Goal: Find specific page/section

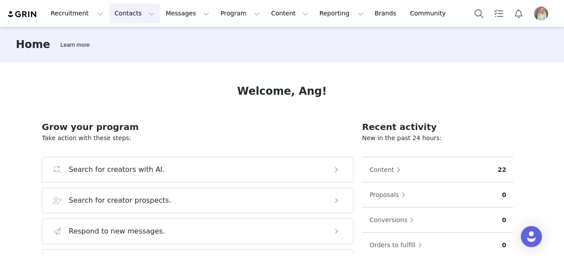
click at [139, 15] on button "Contacts Contacts" at bounding box center [134, 14] width 51 height 20
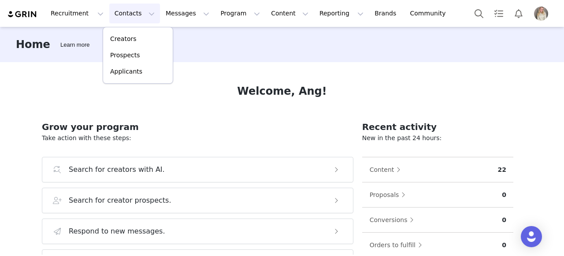
click at [139, 15] on button "Contacts Contacts" at bounding box center [134, 14] width 51 height 20
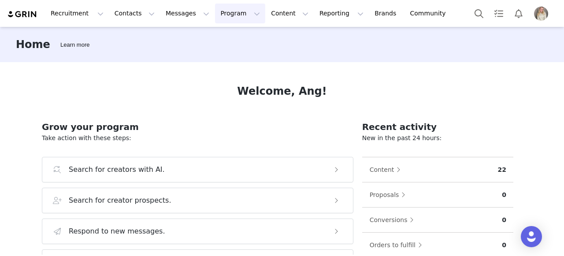
click at [215, 15] on button "Program Program" at bounding box center [240, 14] width 50 height 20
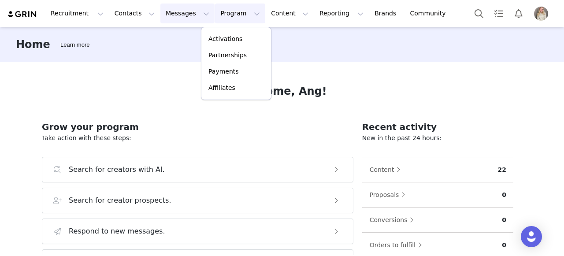
click at [194, 14] on button "Messages Messages" at bounding box center [187, 14] width 54 height 20
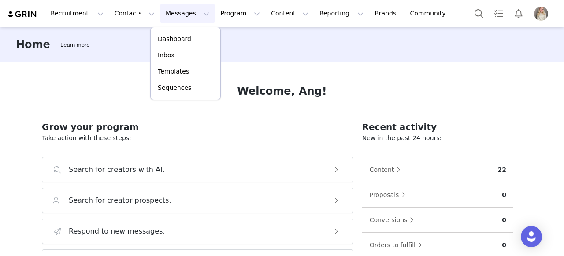
click at [193, 15] on button "Messages Messages" at bounding box center [187, 14] width 54 height 20
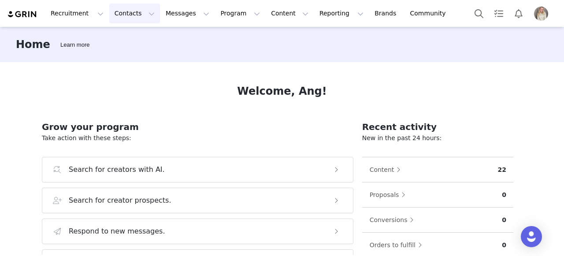
click at [144, 15] on button "Contacts Contacts" at bounding box center [134, 14] width 51 height 20
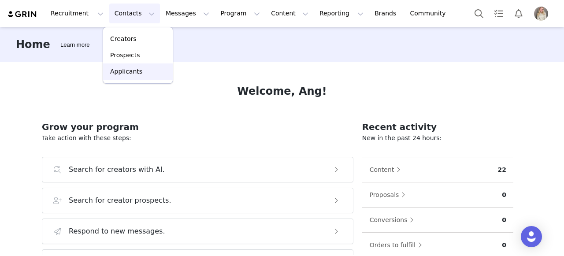
click at [123, 73] on p "Applicants" at bounding box center [126, 71] width 32 height 9
